Goal: Task Accomplishment & Management: Use online tool/utility

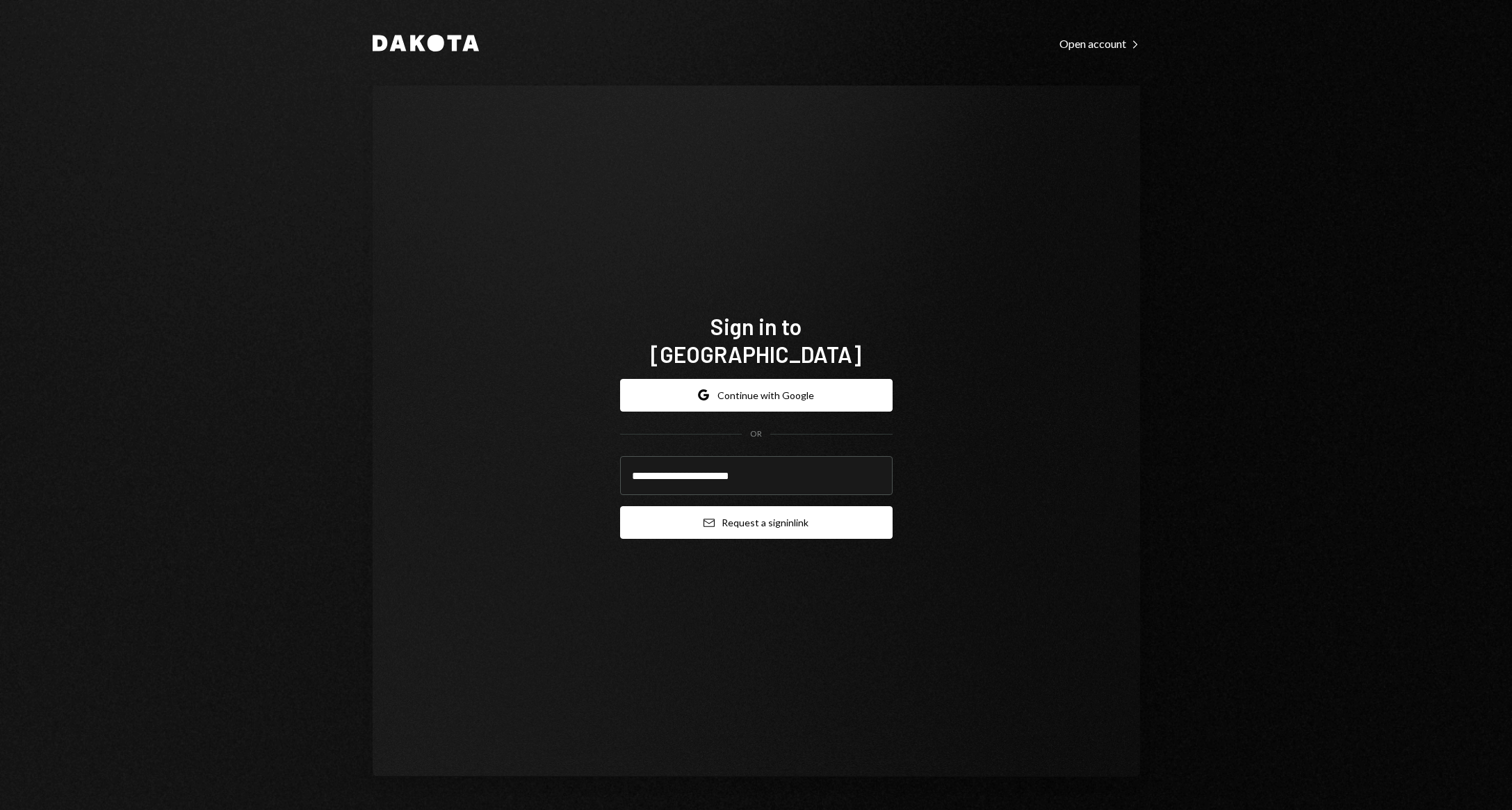
type input "**********"
click at [752, 509] on button "Email Request a sign in link" at bounding box center [756, 522] width 273 height 33
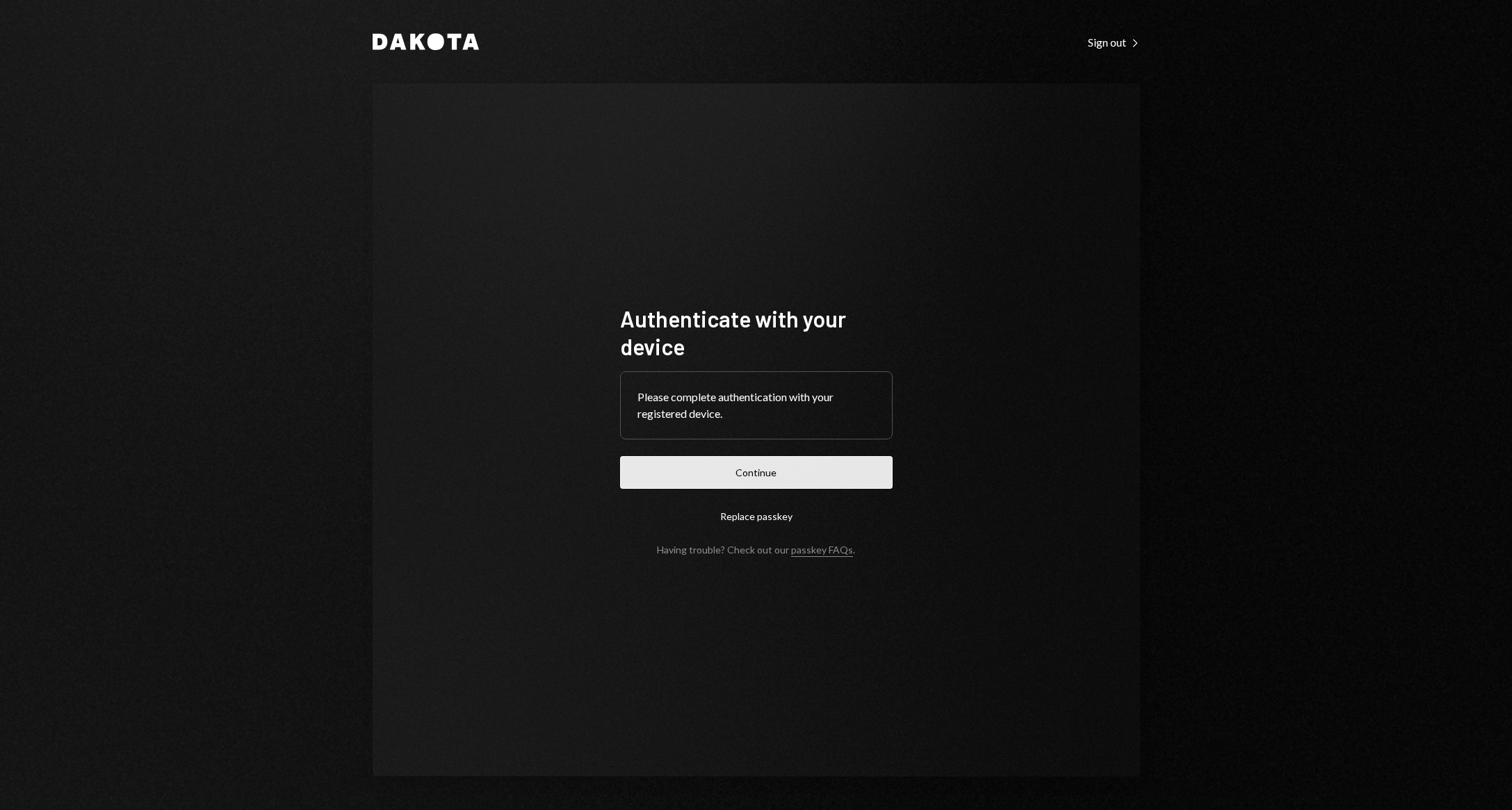
click at [781, 467] on button "Continue" at bounding box center [756, 472] width 273 height 33
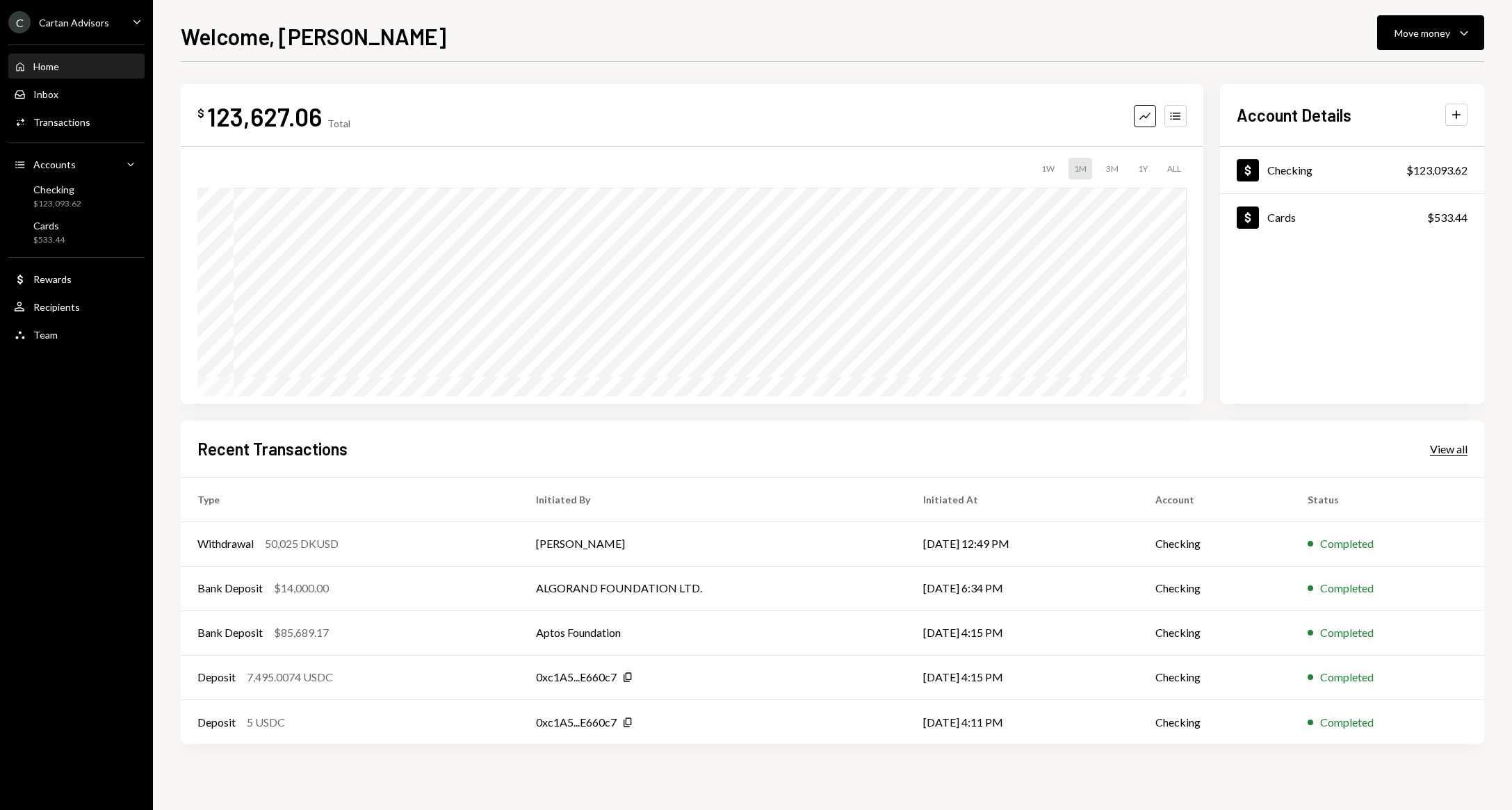
click at [1454, 453] on div "View all" at bounding box center [1448, 449] width 38 height 14
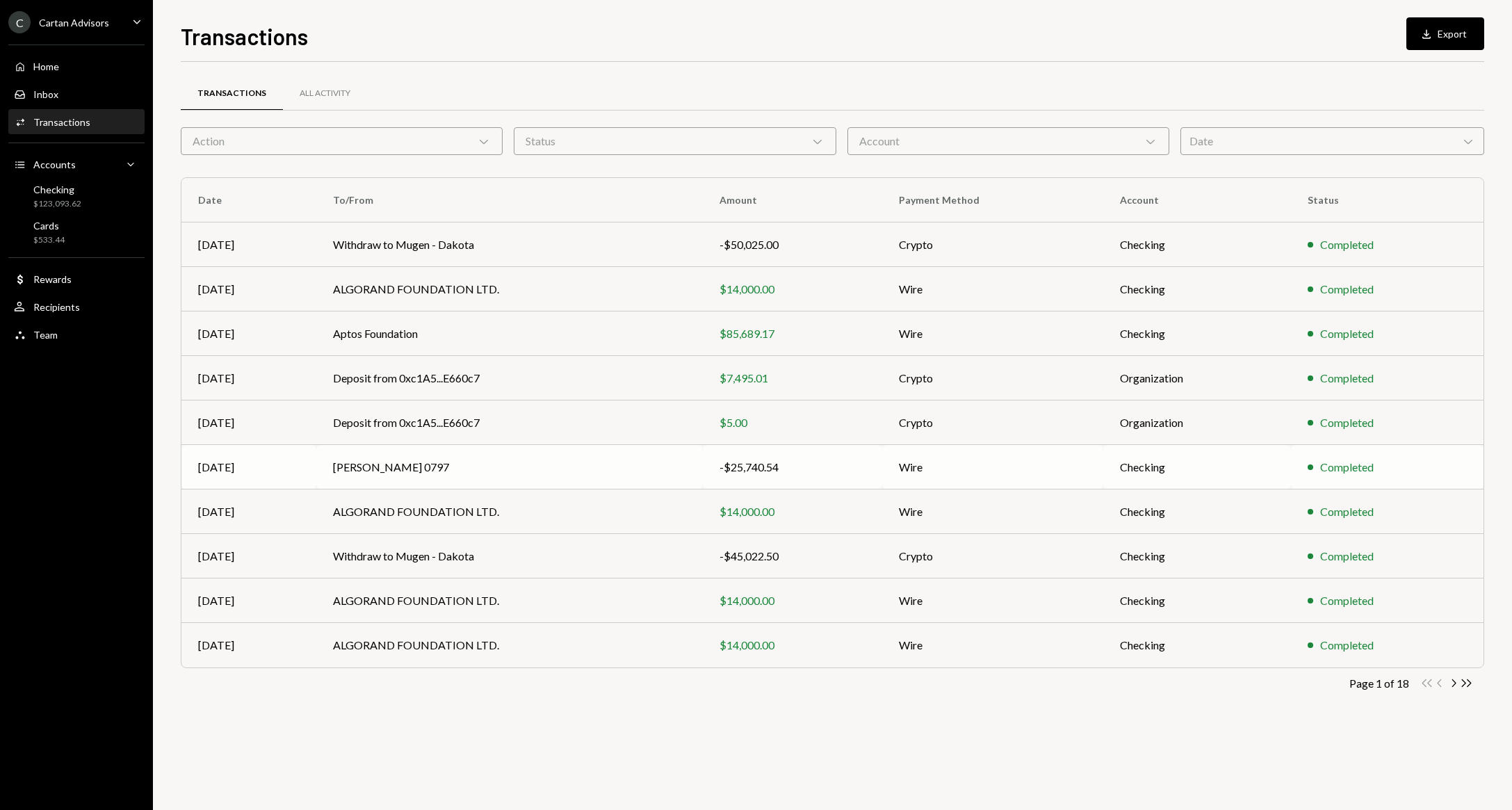
click at [843, 469] on div "-$25,740.54" at bounding box center [793, 467] width 146 height 16
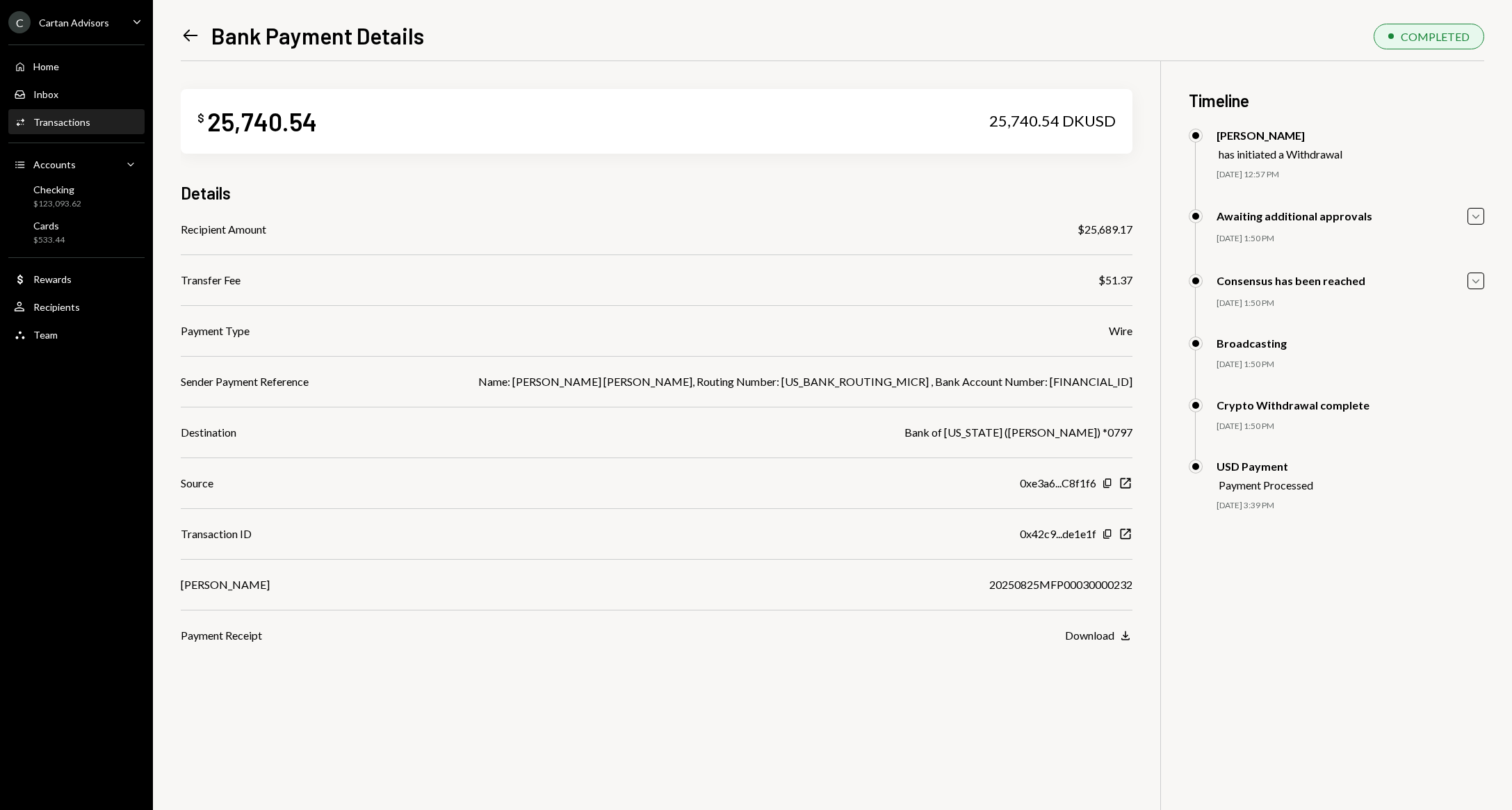
click at [1024, 378] on div "Name: [PERSON_NAME] [PERSON_NAME], Routing Number: [US_BANK_ROUTING_MICR] , Ban…" at bounding box center [805, 382] width 654 height 16
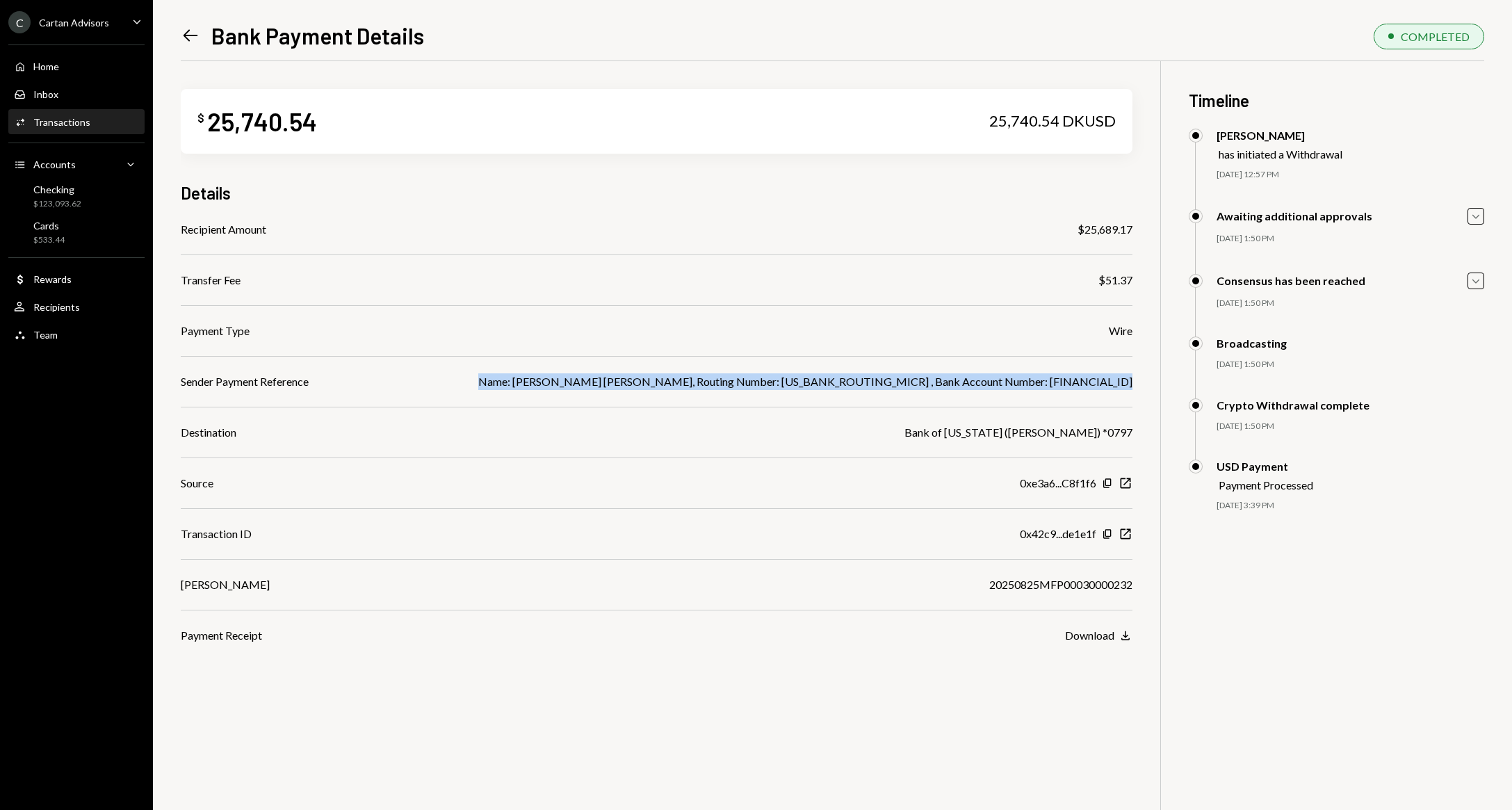
click at [1024, 378] on div "Name: [PERSON_NAME] [PERSON_NAME], Routing Number: [US_BANK_ROUTING_MICR] , Ban…" at bounding box center [805, 382] width 654 height 16
copy div "Name: [PERSON_NAME] [PERSON_NAME], Routing Number: [US_BANK_ROUTING_MICR] , Ban…"
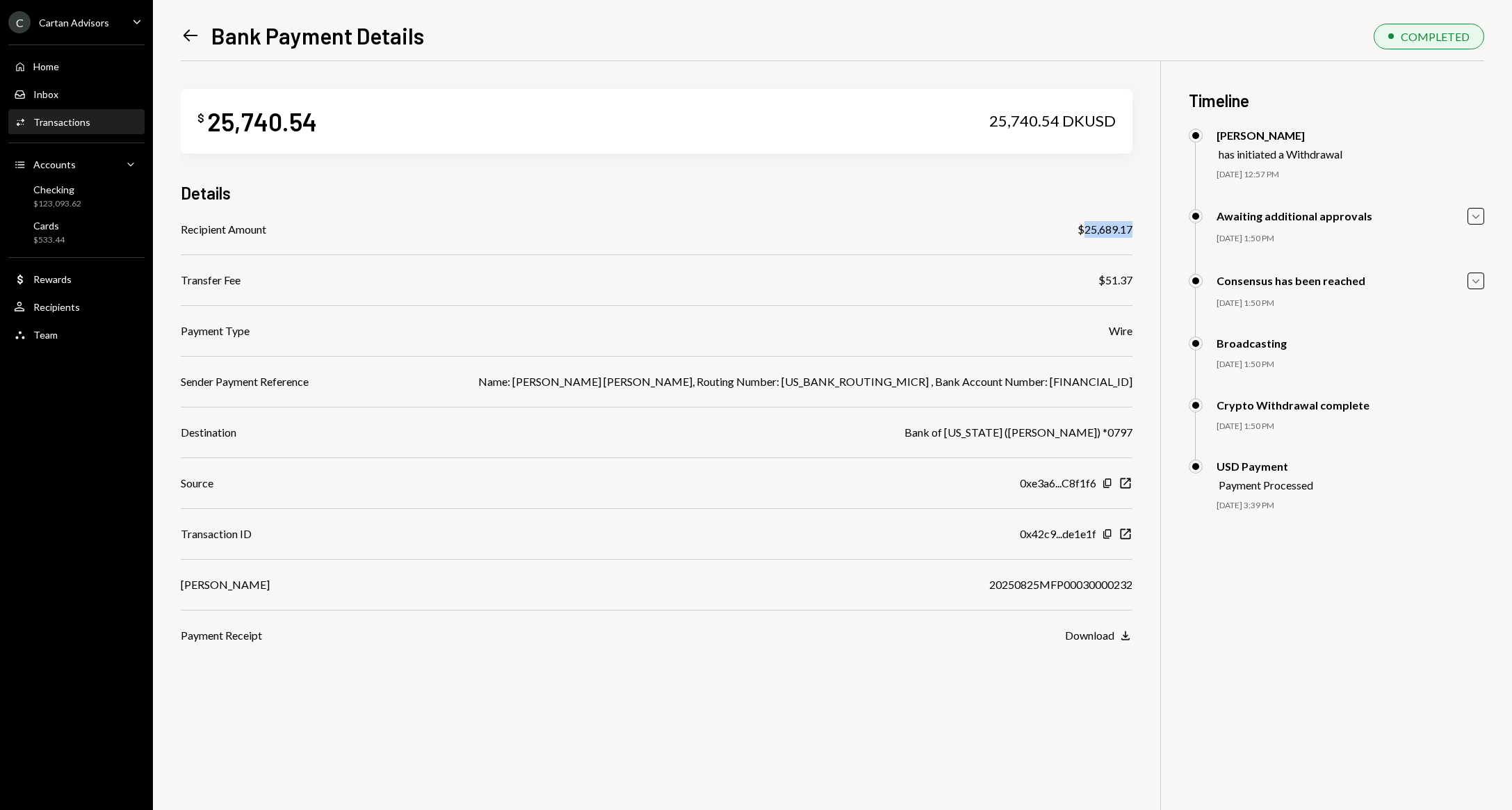
drag, startPoint x: 1131, startPoint y: 236, endPoint x: 1084, endPoint y: 234, distance: 47.0
click at [1084, 234] on div "$25,689.17" at bounding box center [1104, 229] width 55 height 16
copy div "25,689.17"
click at [53, 195] on div "Checking $123,093.62" at bounding box center [58, 196] width 48 height 26
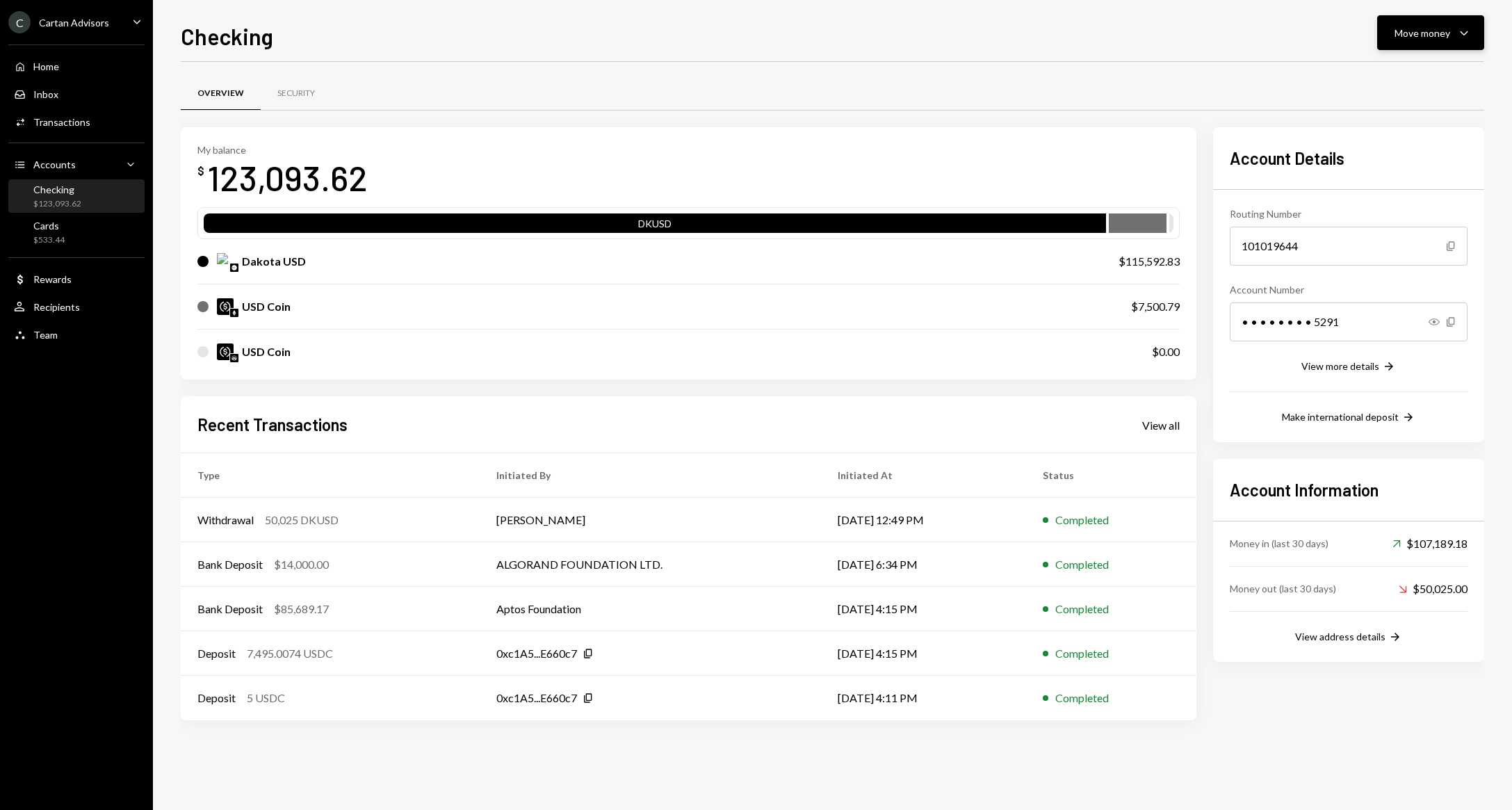
click at [1431, 28] on div "Move money" at bounding box center [1422, 33] width 55 height 15
click at [1393, 75] on div "Send" at bounding box center [1419, 75] width 102 height 15
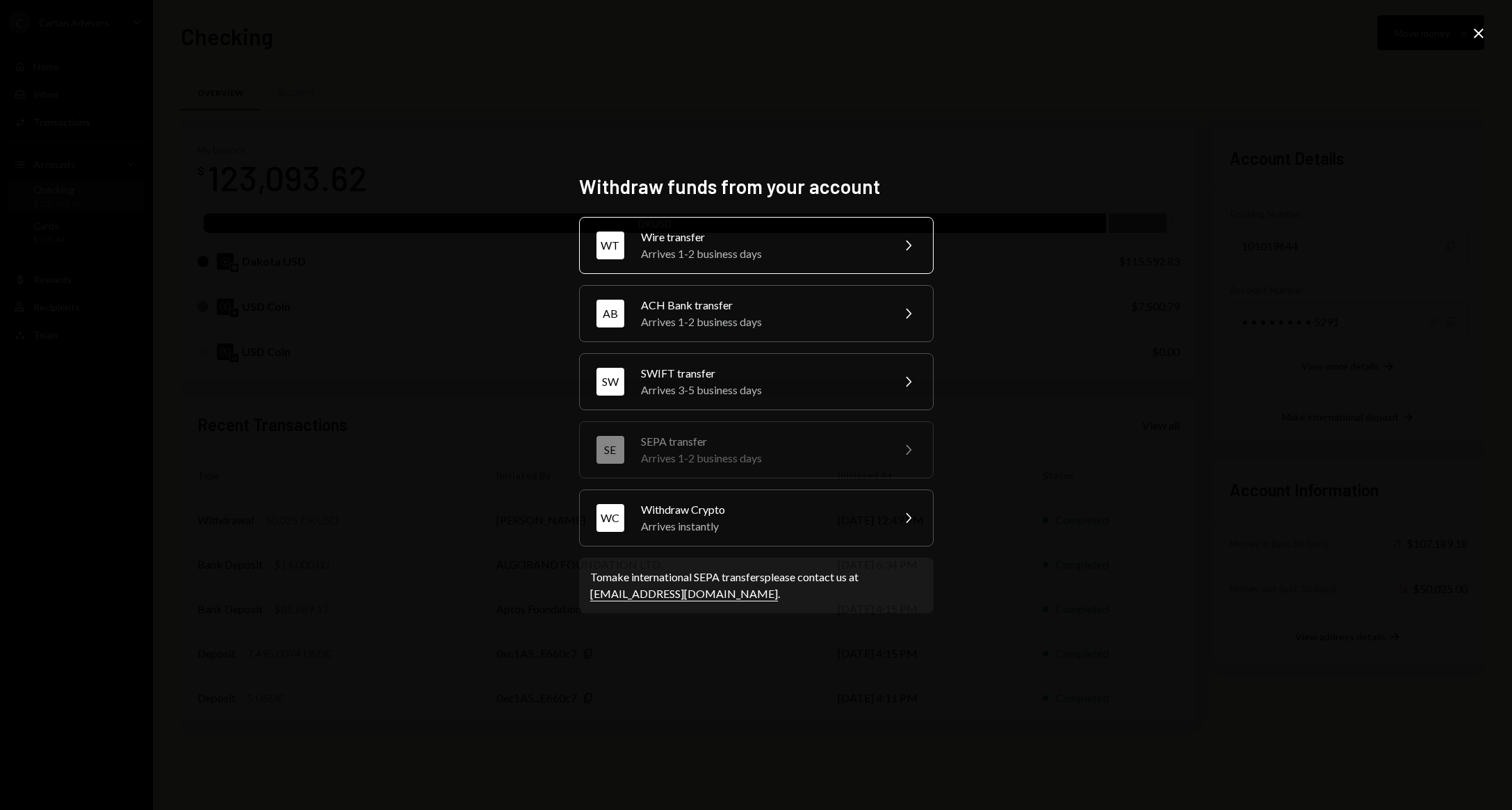
click at [695, 256] on div "Arrives 1-2 business days" at bounding box center [761, 253] width 242 height 16
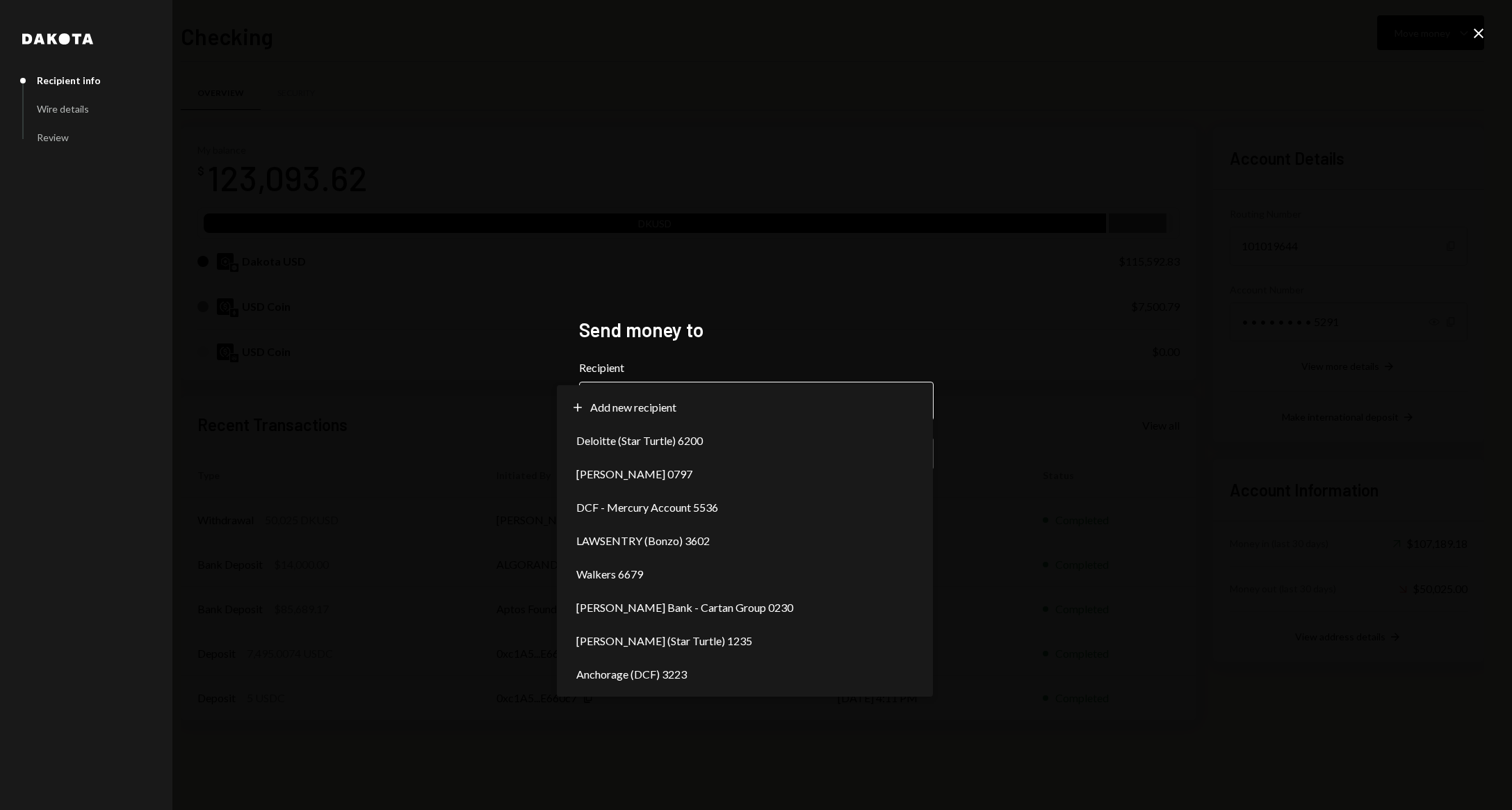
click at [647, 388] on body "C Cartan Advisors Caret Down Home Home Inbox Inbox Activities Transactions Acco…" at bounding box center [756, 405] width 1512 height 810
select select "**********"
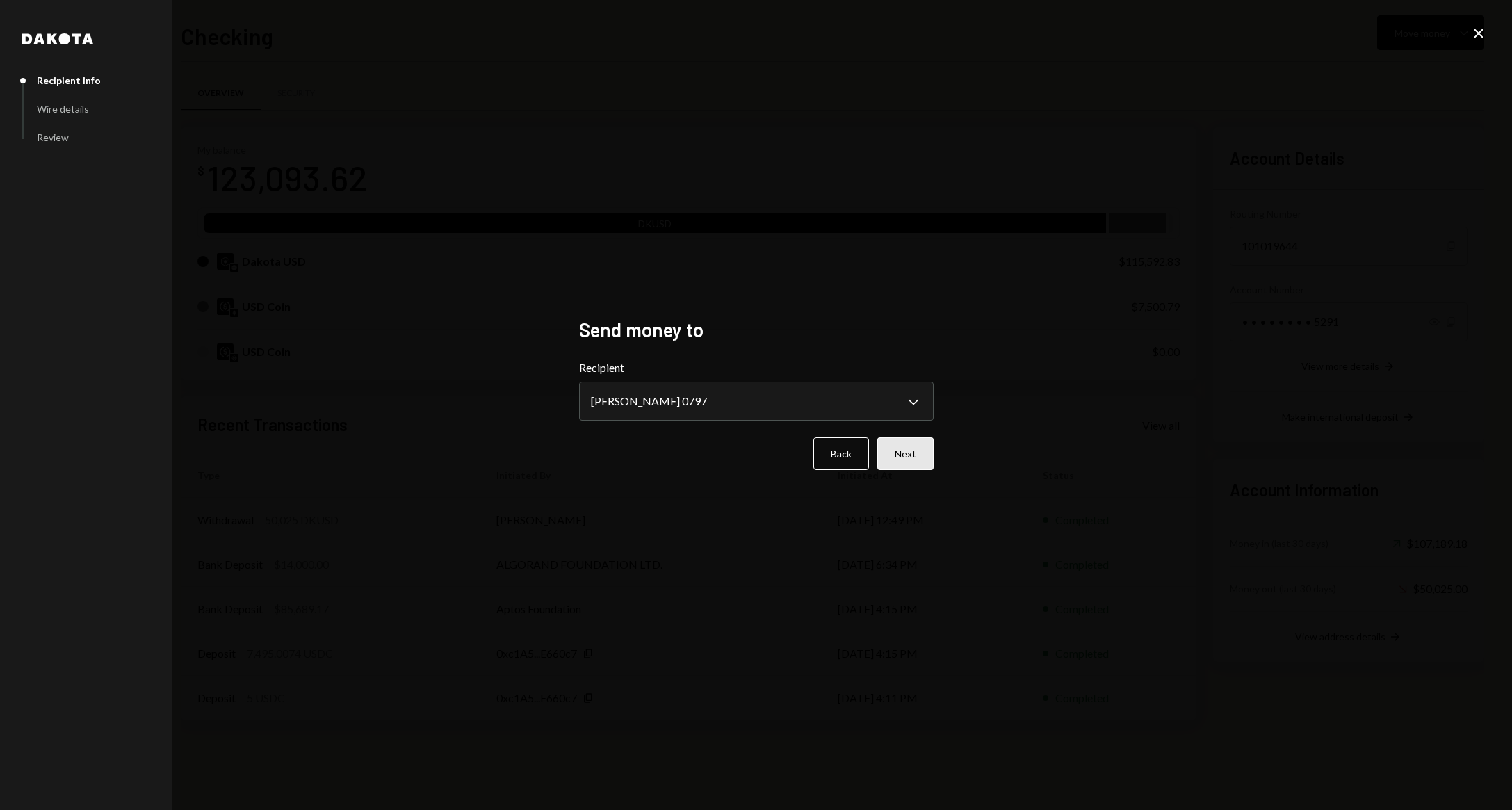
click at [903, 456] on button "Next" at bounding box center [905, 454] width 56 height 33
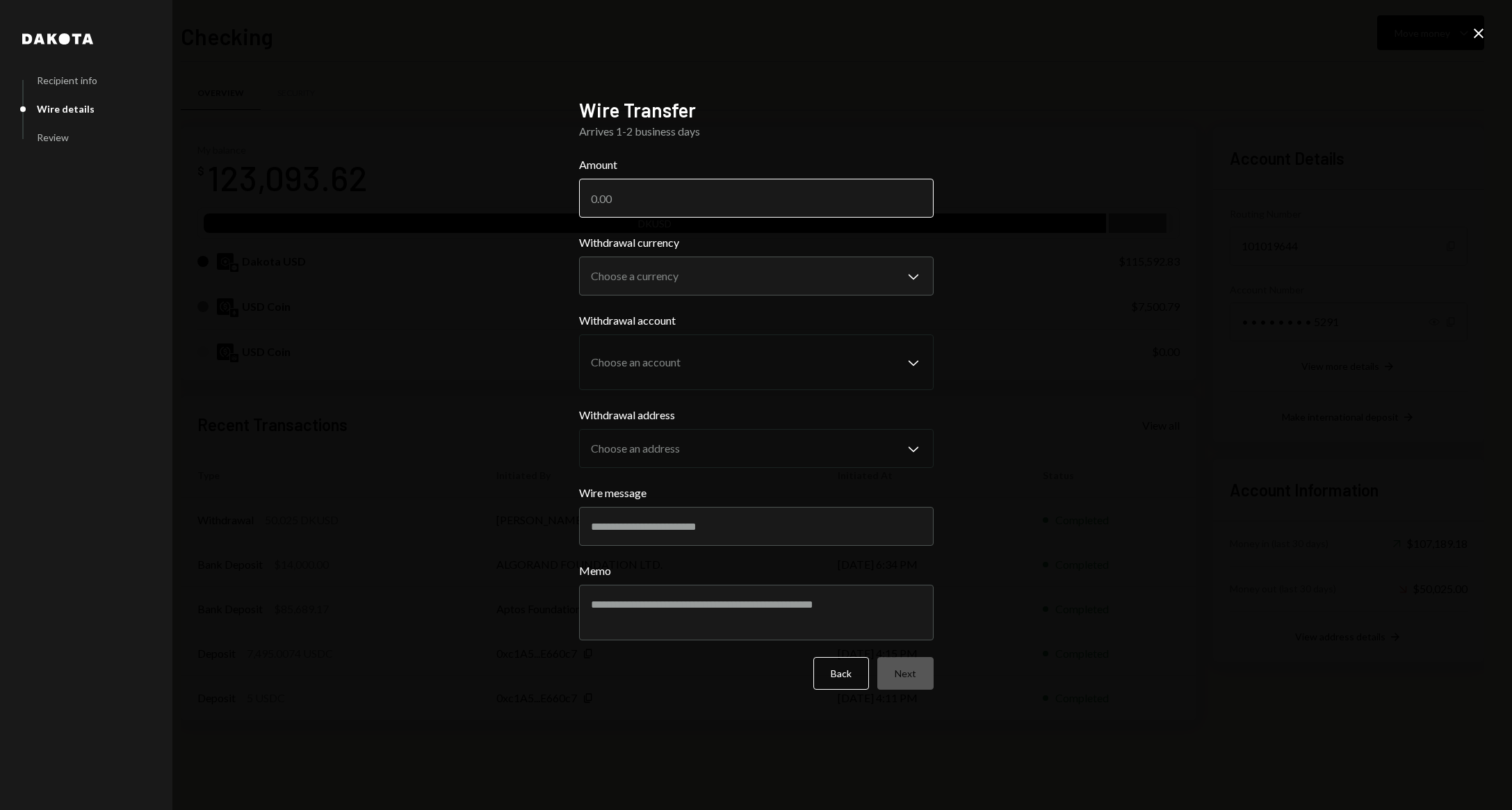
click at [701, 206] on input "Amount" at bounding box center [756, 198] width 354 height 39
paste input "25.69"
type input "25.69"
type input "25689"
type input "25689.17"
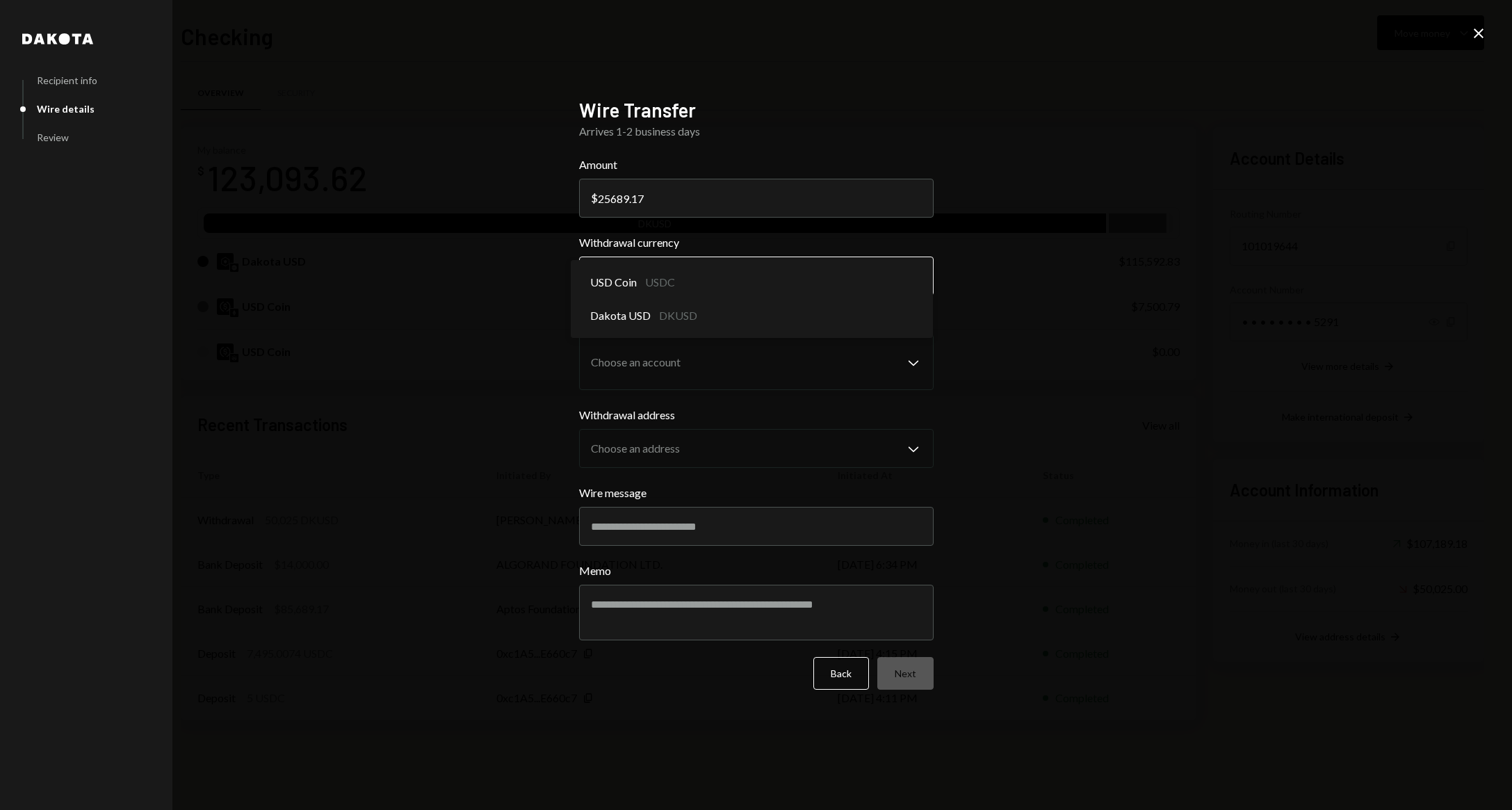
click at [698, 279] on body "C Cartan Advisors Caret Down Home Home Inbox Inbox Activities Transactions Acco…" at bounding box center [756, 405] width 1512 height 810
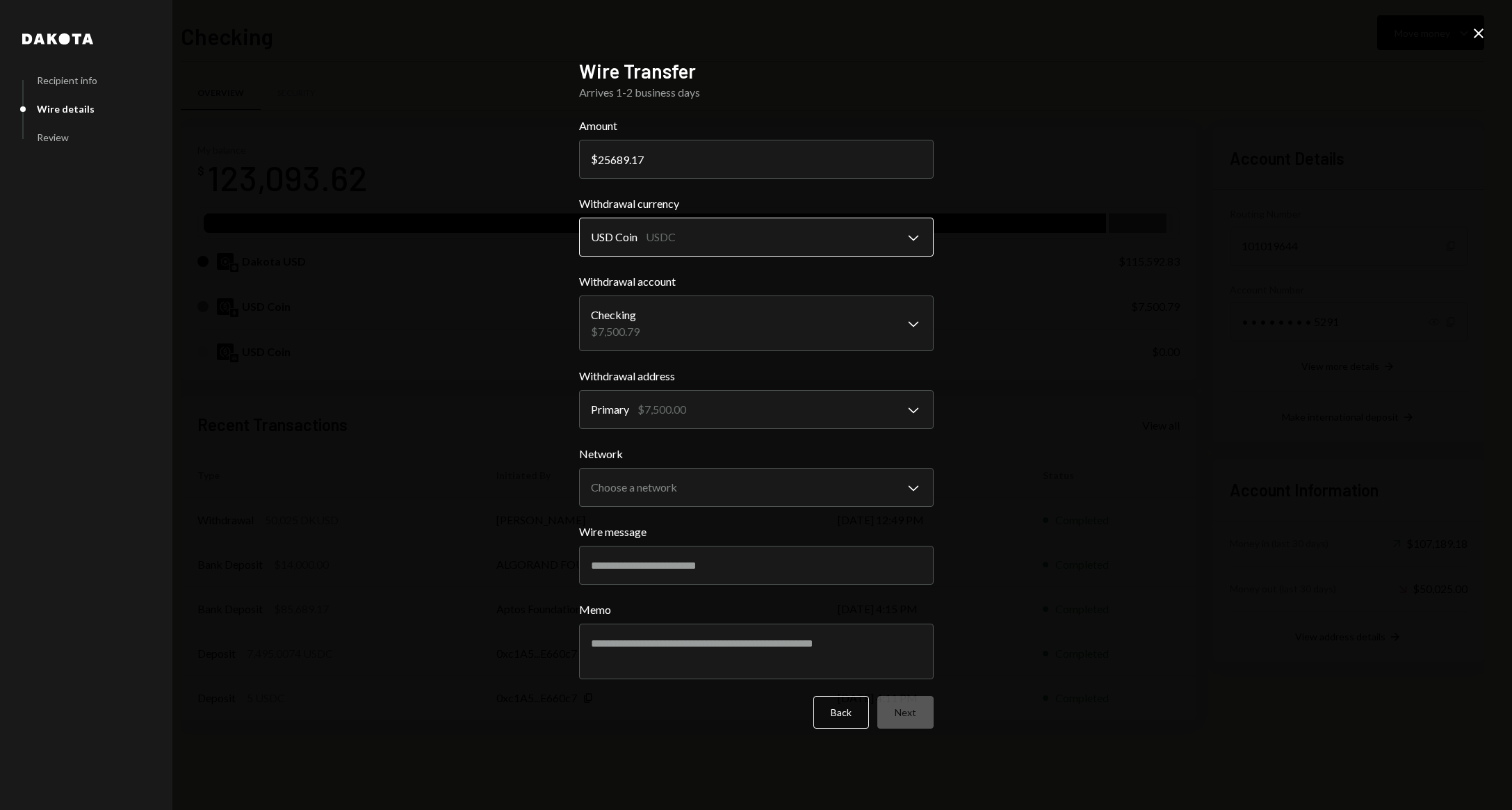
click at [731, 247] on body "C Cartan Advisors Caret Down Home Home Inbox Inbox Activities Transactions Acco…" at bounding box center [756, 405] width 1512 height 810
select select "*****"
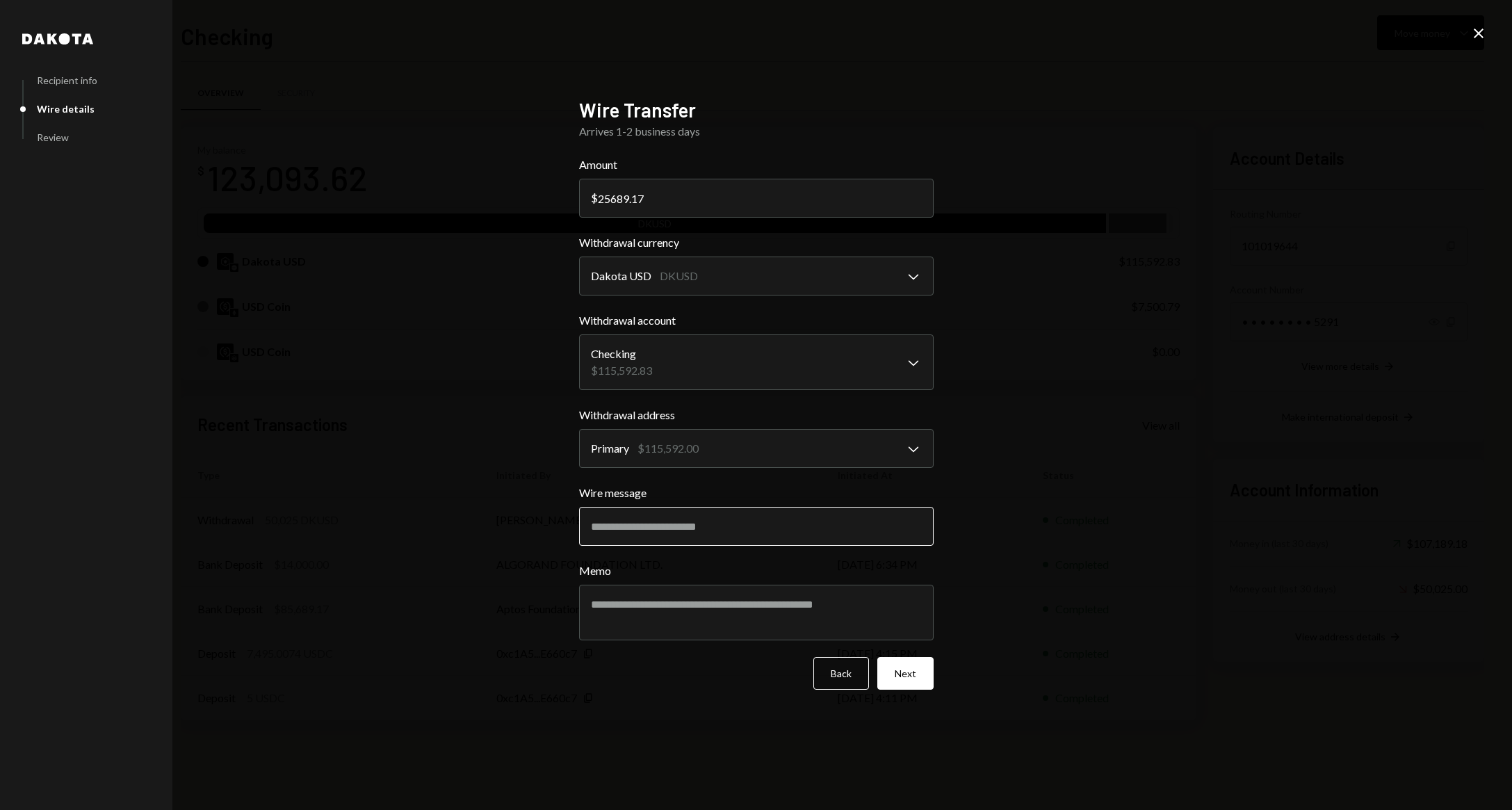
click at [667, 519] on input "Wire message" at bounding box center [756, 526] width 354 height 39
click at [625, 512] on input "Wire message" at bounding box center [756, 526] width 354 height 39
paste input "**********"
type input "**********"
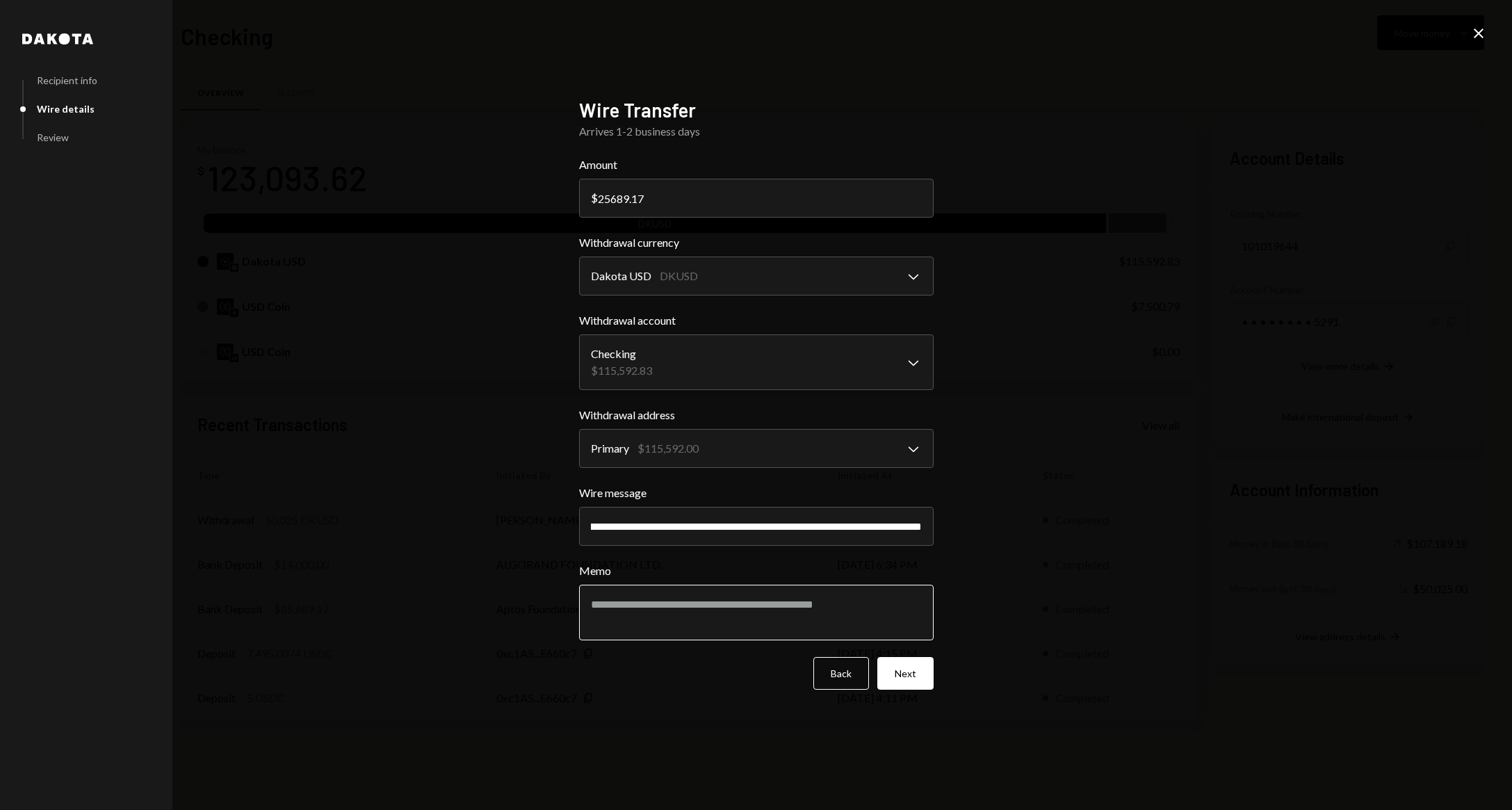
scroll to position [0, 0]
click at [662, 626] on textarea "Memo" at bounding box center [756, 612] width 354 height 55
type textarea "**********"
click at [916, 675] on button "Next" at bounding box center [905, 674] width 56 height 33
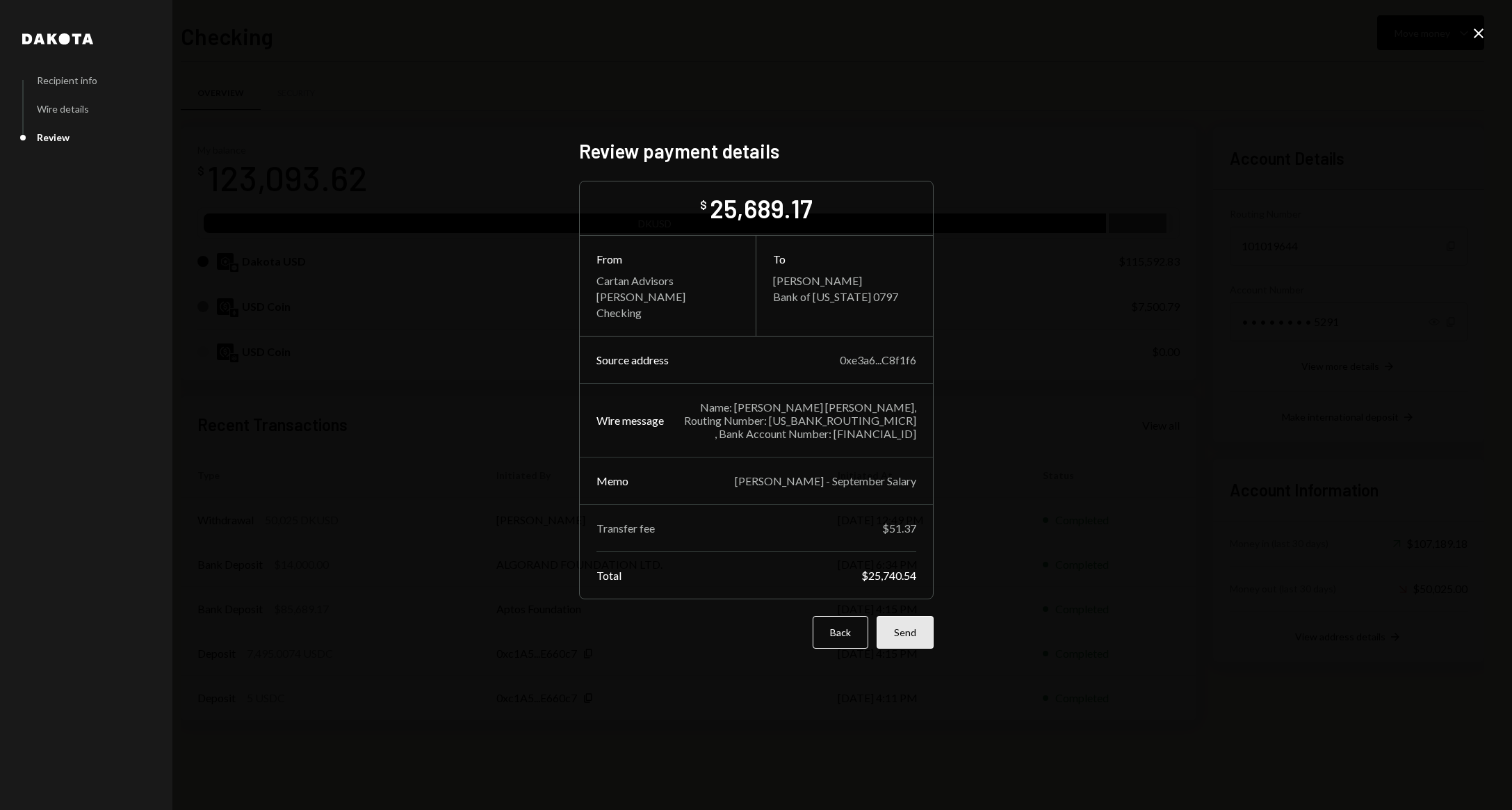
click at [924, 644] on button "Send" at bounding box center [905, 632] width 57 height 33
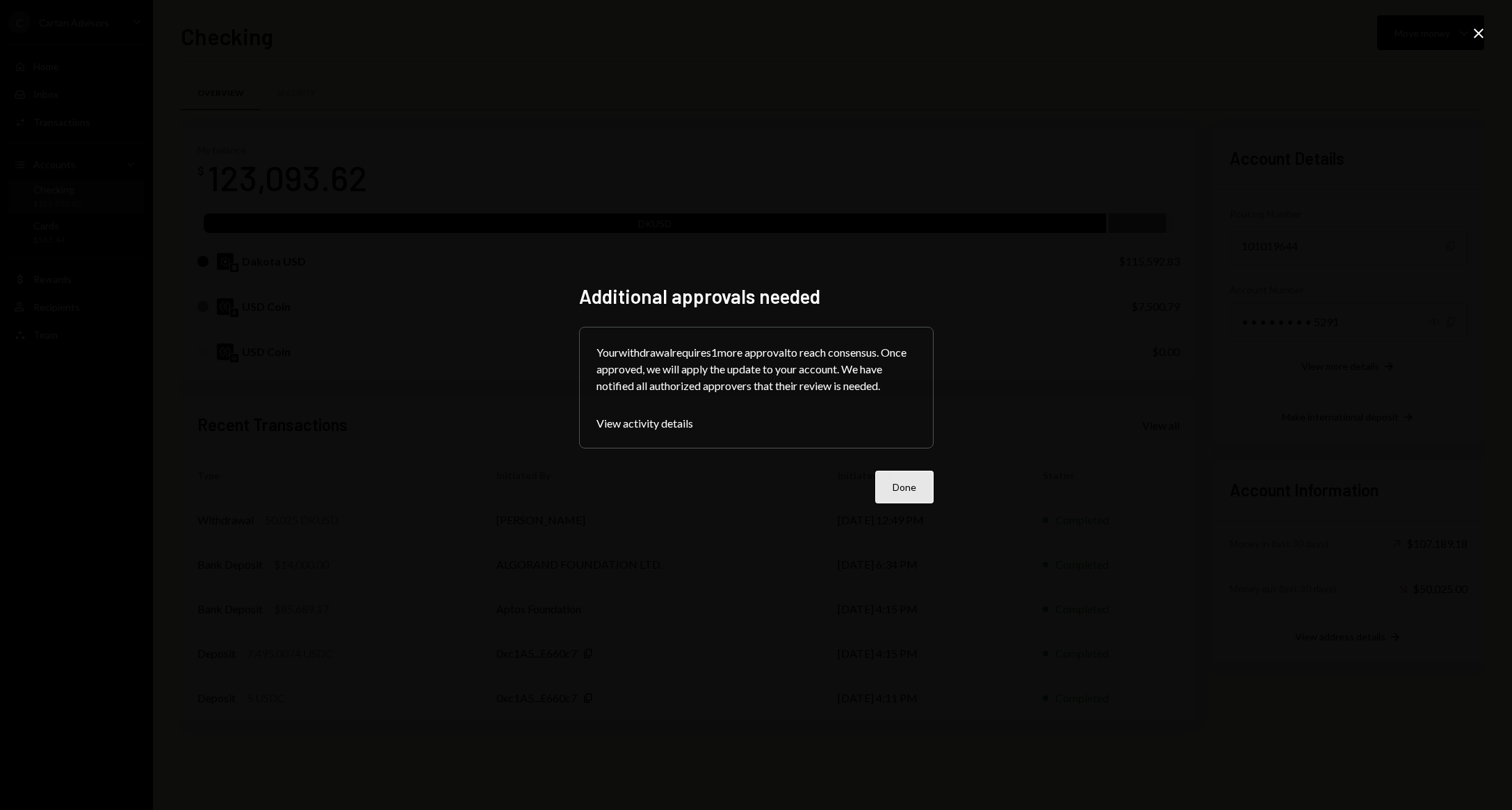
click at [915, 495] on button "Done" at bounding box center [904, 487] width 58 height 33
